Goal: Information Seeking & Learning: Learn about a topic

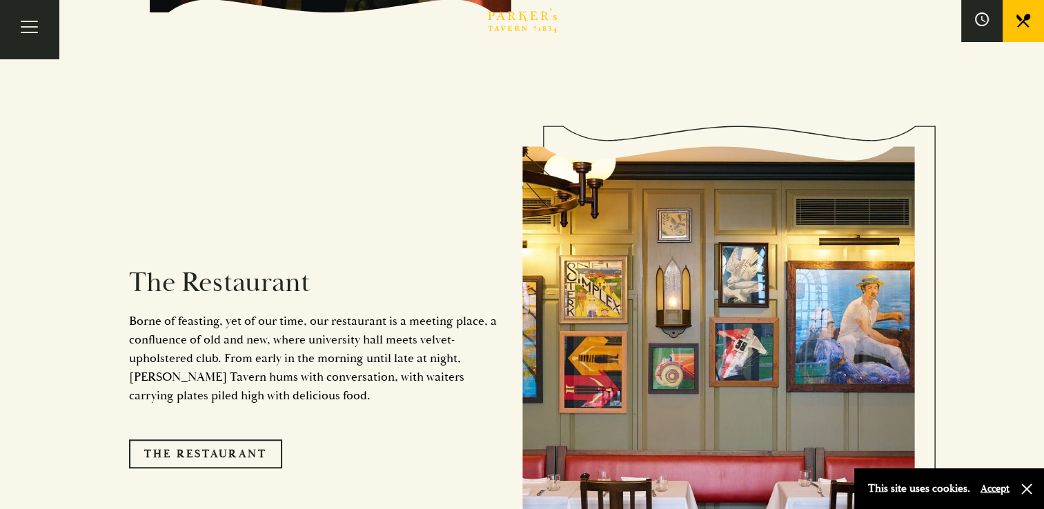
scroll to position [1035, 0]
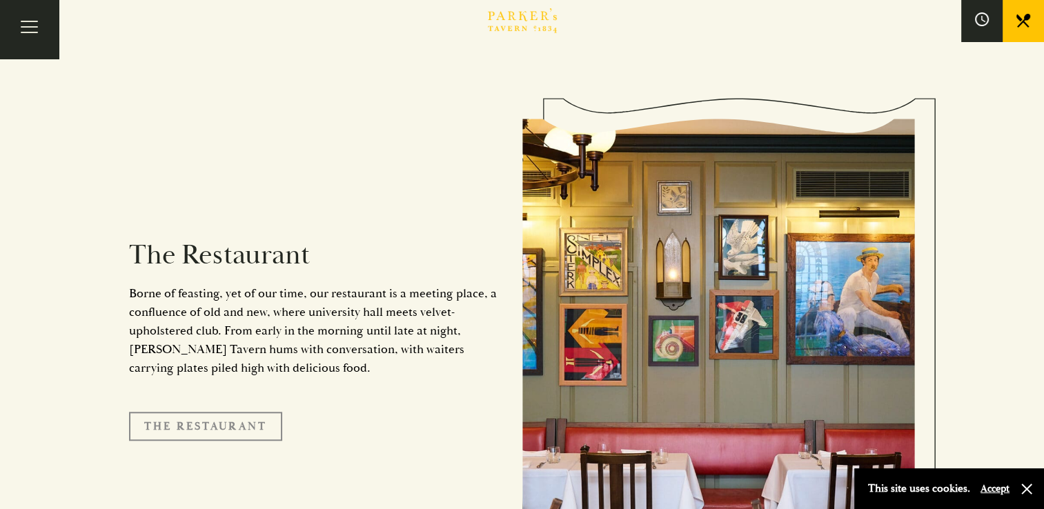
click at [235, 412] on link "The Restaurant" at bounding box center [205, 426] width 153 height 29
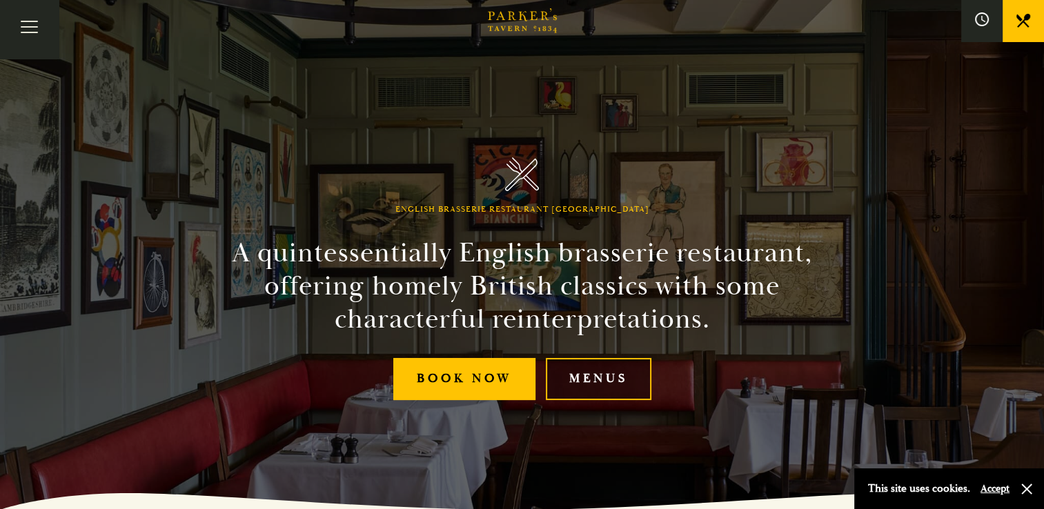
click at [591, 361] on link "Menus" at bounding box center [599, 379] width 106 height 42
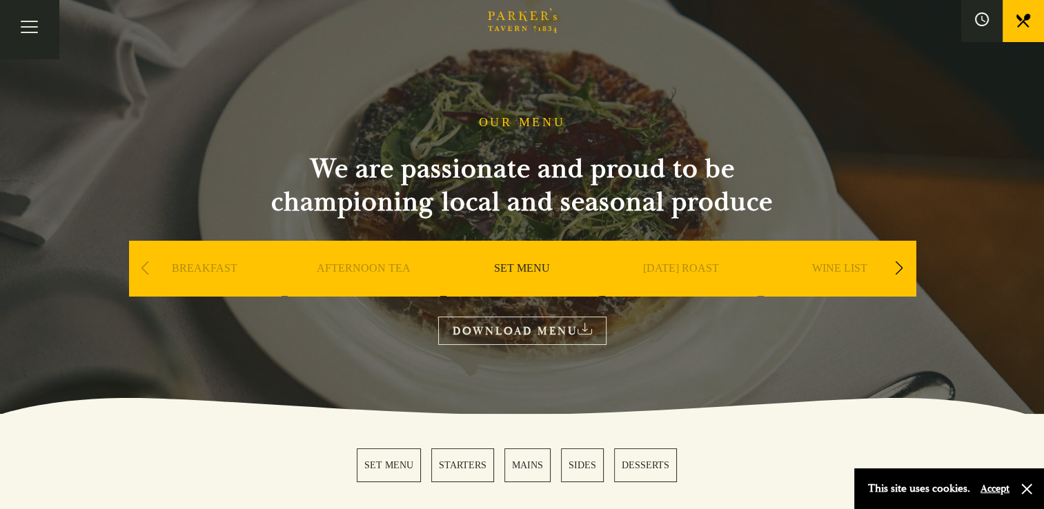
click at [530, 272] on link "SET MENU" at bounding box center [522, 288] width 56 height 55
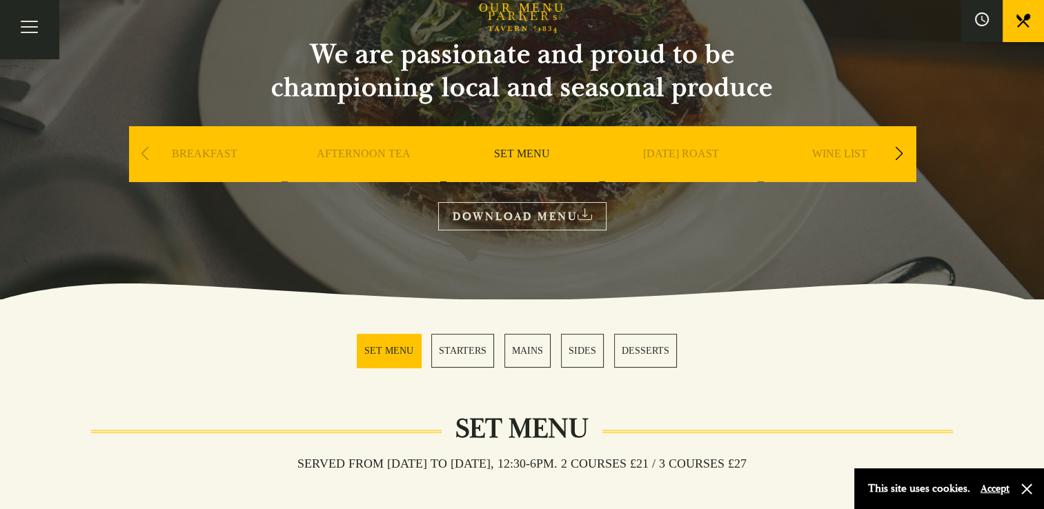
scroll to position [138, 0]
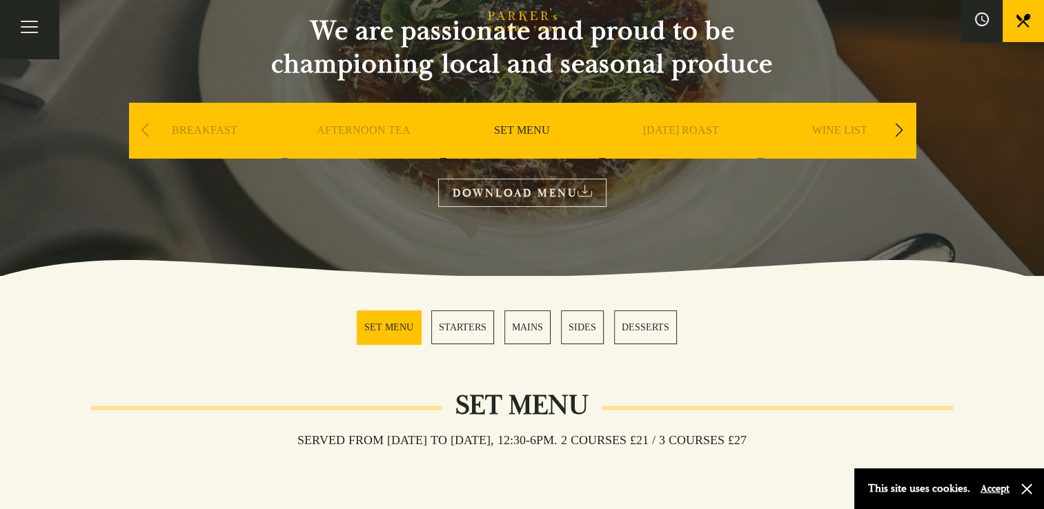
click at [899, 130] on div "Next slide" at bounding box center [899, 130] width 19 height 30
click at [898, 130] on div "Next slide" at bounding box center [899, 130] width 19 height 30
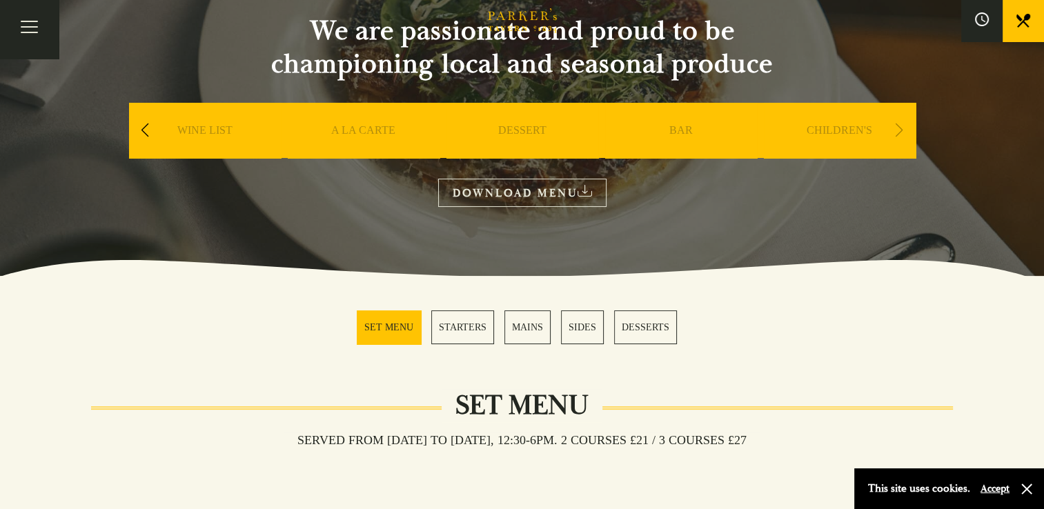
click at [370, 134] on link "A LA CARTE" at bounding box center [363, 150] width 64 height 55
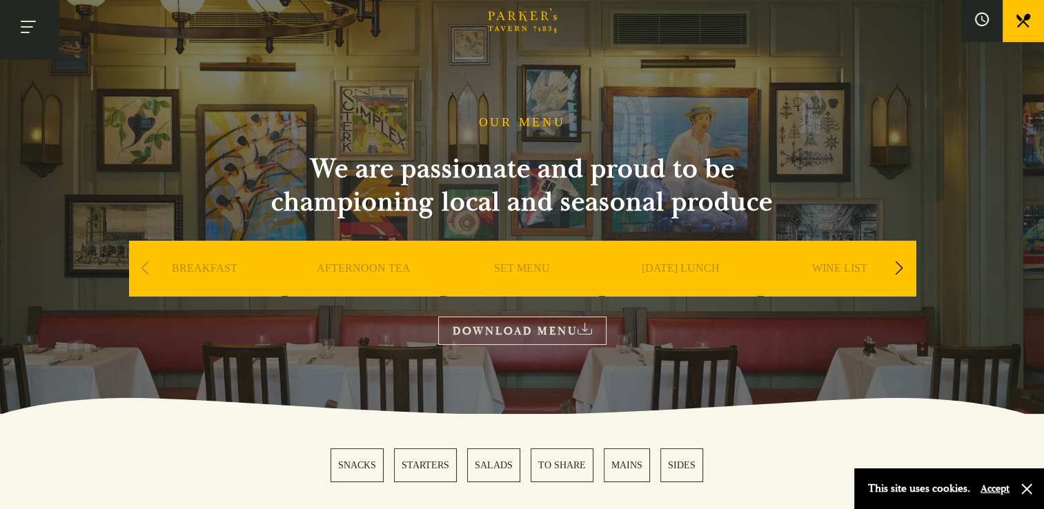
click at [29, 27] on button "Toggle navigation" at bounding box center [29, 29] width 59 height 59
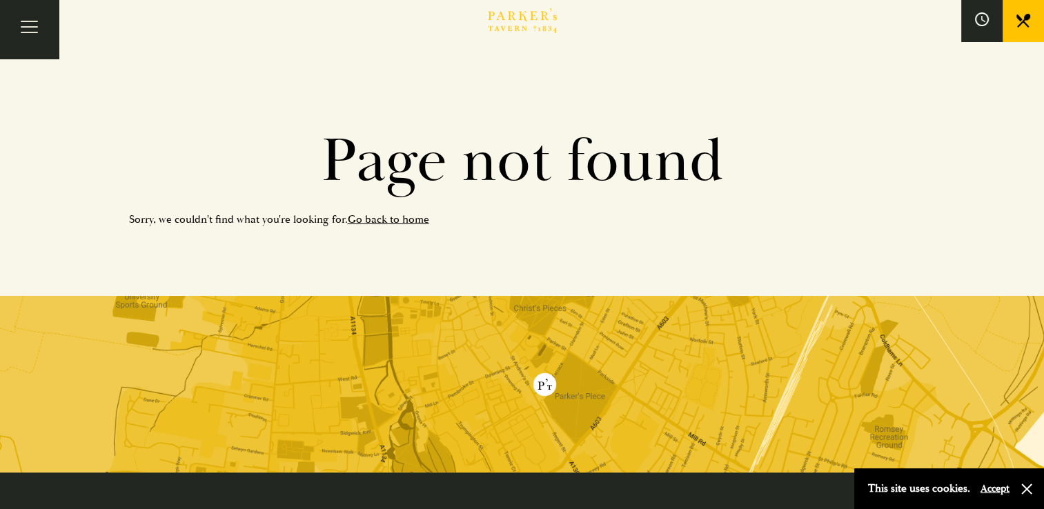
click at [1014, 19] on link at bounding box center [1022, 20] width 41 height 41
